Goal: Task Accomplishment & Management: Complete application form

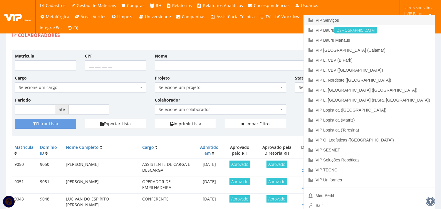
click at [391, 21] on link "VIP Serviços" at bounding box center [369, 20] width 131 height 10
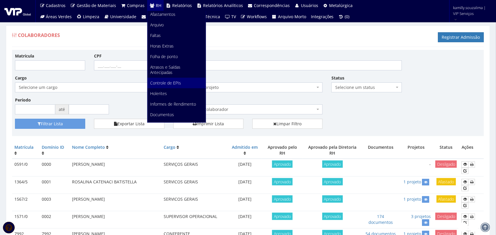
scroll to position [73, 0]
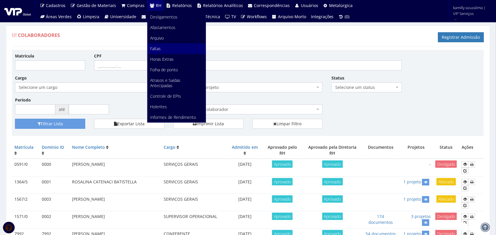
click at [169, 49] on link "Faltas" at bounding box center [176, 48] width 58 height 11
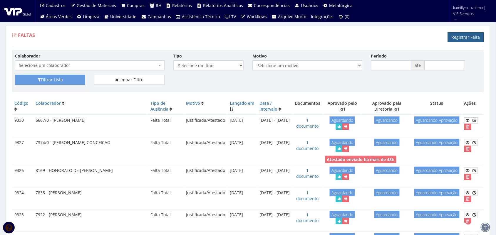
click at [459, 36] on link "Registrar Falta" at bounding box center [466, 37] width 36 height 10
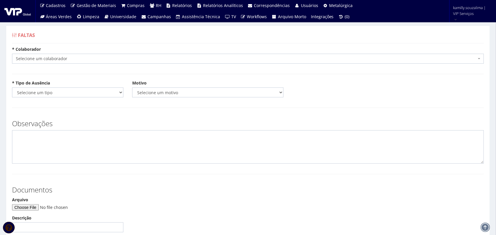
click at [94, 65] on div "* Colaborador Selecione um colaborador 7015/0 - [PERSON_NAME] 7054/0 - [PERSON_…" at bounding box center [248, 57] width 481 height 22
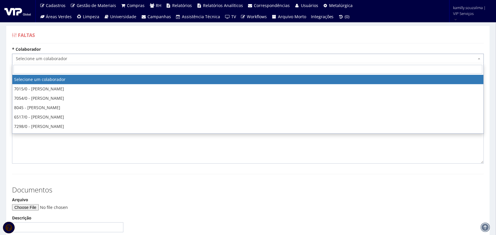
click at [94, 61] on span "Selecione um colaborador" at bounding box center [246, 59] width 461 height 6
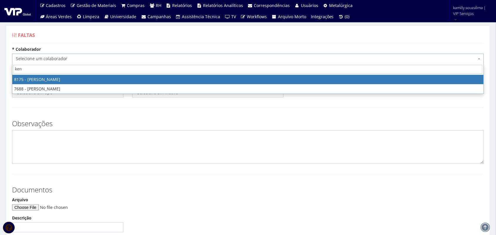
type input "ken"
click at [33, 74] on span "ken" at bounding box center [247, 69] width 471 height 11
select select "4012"
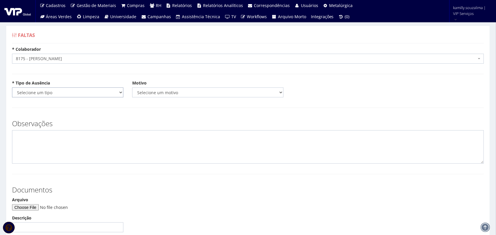
click at [61, 92] on select "Selecione um tipo Falta Total Falta Parcial Afastamento Férias" at bounding box center [67, 93] width 111 height 10
select select "total"
click at [12, 88] on select "Selecione um tipo Falta Total Falta Parcial Afastamento Férias" at bounding box center [67, 93] width 111 height 10
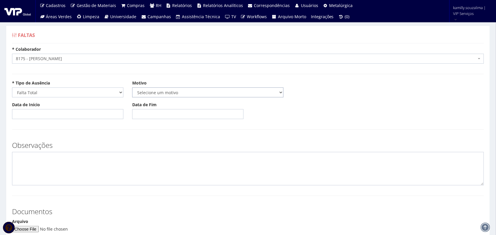
click at [203, 95] on select "Selecione um motivo Acidente Atestado Atraso Declaração Determinação Judicial D…" at bounding box center [207, 93] width 151 height 10
select select "atestado"
click at [132, 88] on select "Selecione um motivo Acidente Atestado Atraso Declaração Determinação Judicial D…" at bounding box center [207, 93] width 151 height 10
click at [58, 111] on input "Data de Início" at bounding box center [67, 114] width 111 height 10
click at [27, 174] on td "18" at bounding box center [26, 172] width 8 height 9
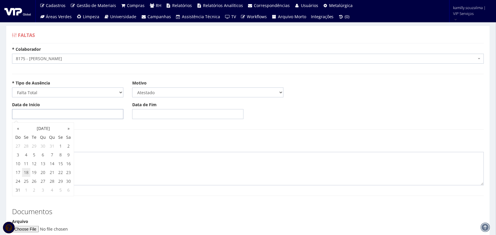
type input "[DATE]"
click at [195, 113] on input "Data de Fim" at bounding box center [187, 114] width 111 height 10
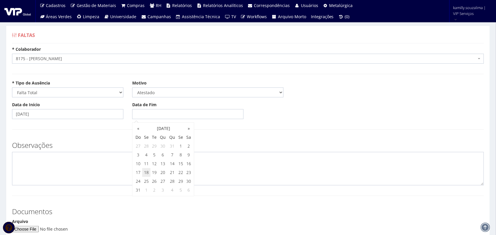
click at [147, 174] on td "18" at bounding box center [146, 172] width 8 height 9
click at [157, 171] on td "19" at bounding box center [154, 172] width 8 height 9
click at [162, 170] on td "20" at bounding box center [162, 172] width 9 height 9
type input "20/08/2025"
click at [82, 168] on textarea at bounding box center [248, 168] width 472 height 33
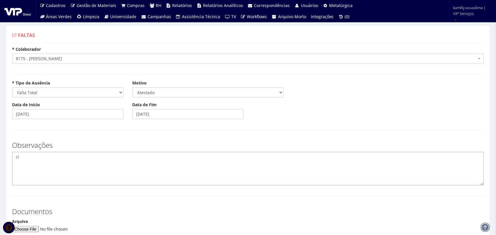
type textarea "c"
type textarea "CID: J00"
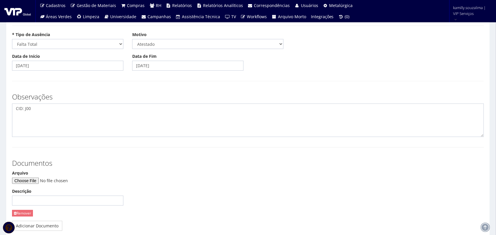
scroll to position [100, 0]
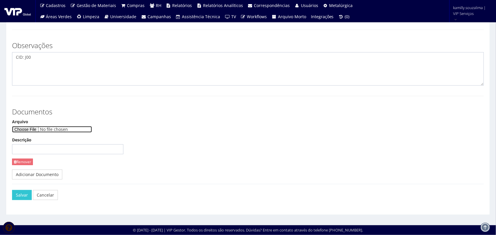
click at [33, 131] on input "Arquivo" at bounding box center [52, 129] width 80 height 6
type input "C:\fakepath\Atestado médico - kennerson Ferreira San.pdf"
click at [24, 194] on button "Salvar" at bounding box center [22, 195] width 20 height 10
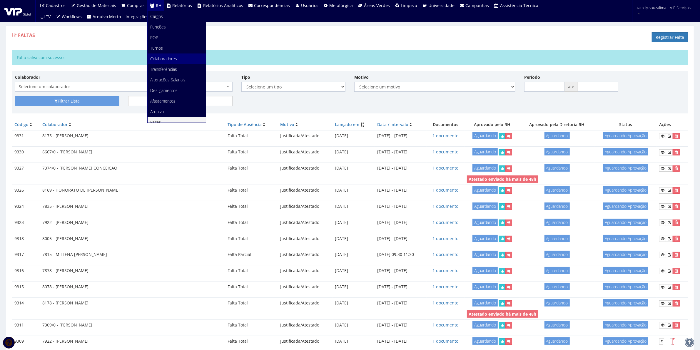
click at [159, 58] on span "Colaboradores" at bounding box center [163, 59] width 27 height 6
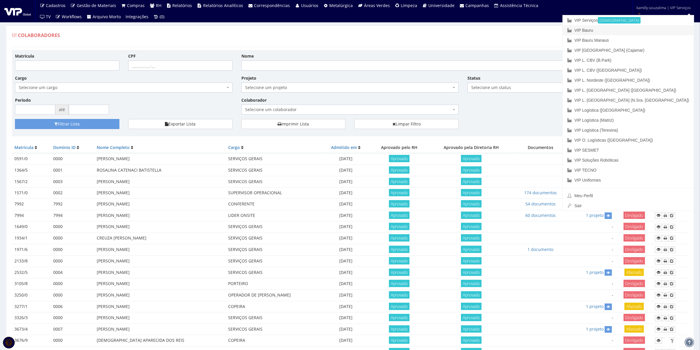
click at [635, 27] on link "VIP Bauru" at bounding box center [627, 30] width 131 height 10
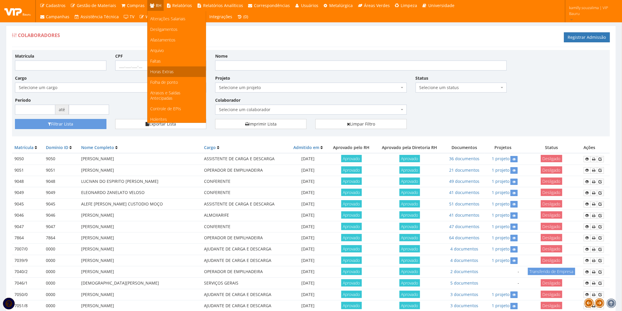
scroll to position [65, 0]
click at [161, 55] on link "Faltas" at bounding box center [176, 57] width 58 height 11
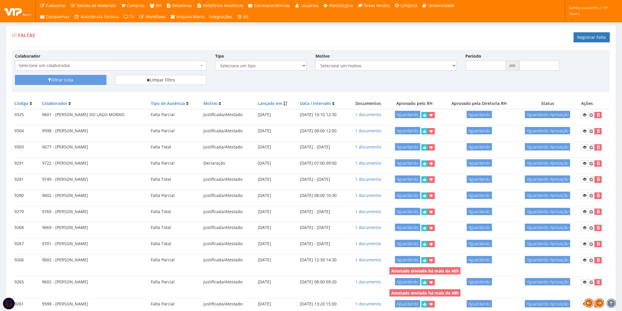
click at [573, 38] on div "Faltas Registrar Falta" at bounding box center [311, 38] width 598 height 18
click at [578, 37] on link "Registrar Falta" at bounding box center [592, 37] width 36 height 10
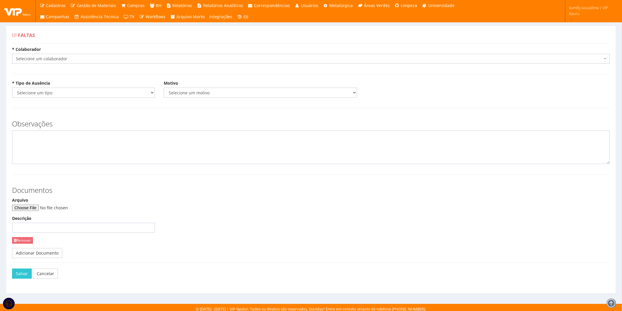
click at [63, 56] on span "Selecione um colaborador" at bounding box center [309, 59] width 586 height 6
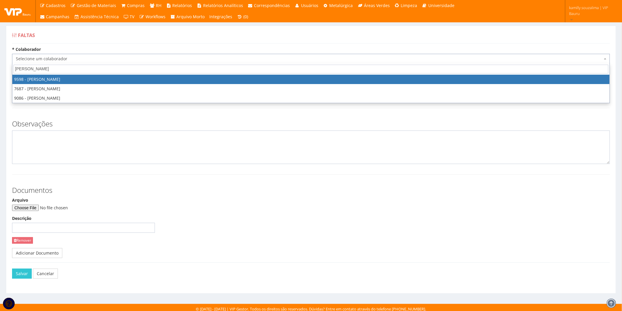
type input "[PERSON_NAME]"
select select "3797"
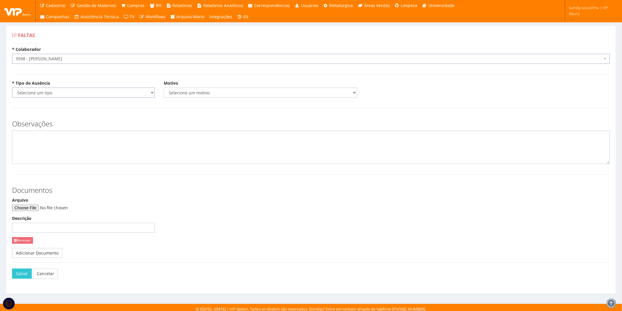
click at [58, 91] on select "Selecione um tipo Falta Total Falta Parcial Afastamento Férias" at bounding box center [83, 93] width 143 height 10
select select "total"
click at [12, 88] on select "Selecione um tipo Falta Total Falta Parcial Afastamento Férias" at bounding box center [83, 93] width 143 height 10
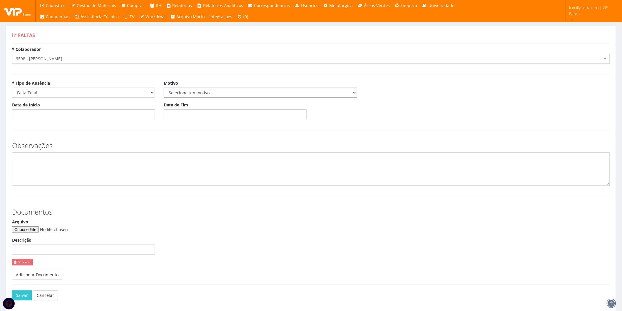
click at [186, 90] on select "Selecione um motivo Acidente Atestado Atraso Declaração Determinação Judicial D…" at bounding box center [260, 93] width 193 height 10
select select "atestado"
click at [164, 88] on select "Selecione um motivo Acidente Atestado Atraso Declaração Determinação Judicial D…" at bounding box center [260, 93] width 193 height 10
click at [98, 113] on input "Data de Início" at bounding box center [83, 114] width 143 height 10
click at [24, 174] on td "18" at bounding box center [26, 172] width 8 height 9
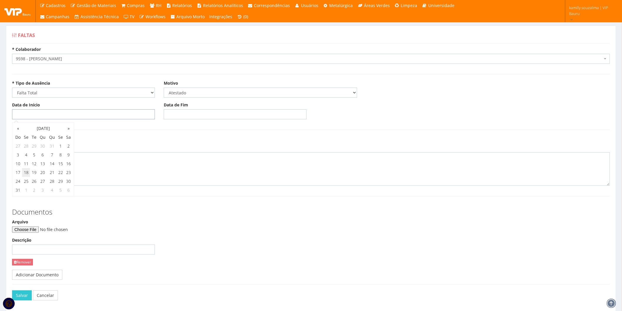
type input "[DATE]"
click at [190, 116] on input "Data de Fim" at bounding box center [235, 114] width 143 height 10
click at [177, 170] on td "18" at bounding box center [178, 172] width 8 height 9
type input "[DATE]"
click at [90, 166] on textarea at bounding box center [311, 168] width 598 height 33
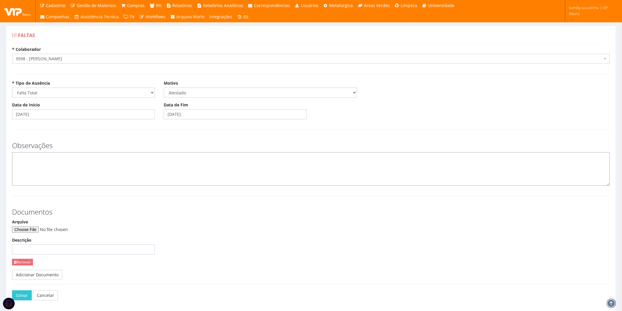
type textarea "c"
type textarea "CID: J00"
click at [34, 231] on input "Arquivo" at bounding box center [52, 229] width 80 height 6
type input "C:\fakepath\CCF19082025.pdf"
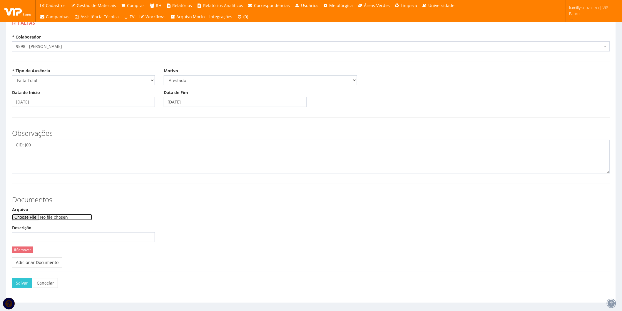
scroll to position [24, 0]
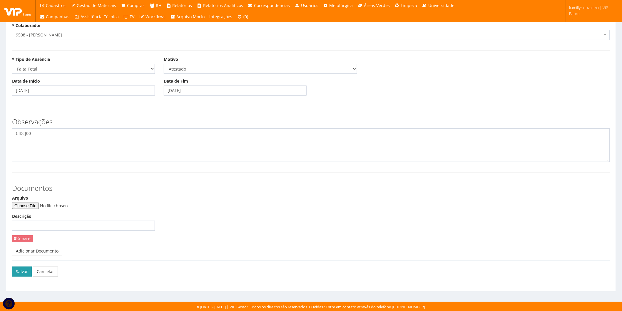
click at [24, 270] on button "Salvar" at bounding box center [22, 271] width 20 height 10
